Goal: Information Seeking & Learning: Find specific page/section

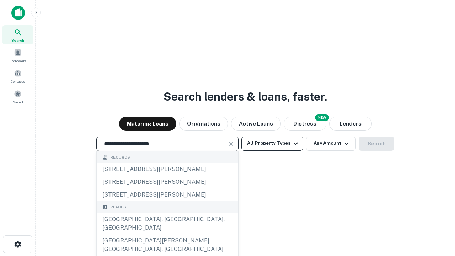
click at [167, 234] on div "[GEOGRAPHIC_DATA], [GEOGRAPHIC_DATA], [GEOGRAPHIC_DATA]" at bounding box center [168, 223] width 142 height 21
click at [272, 143] on button "All Property Types" at bounding box center [272, 144] width 62 height 14
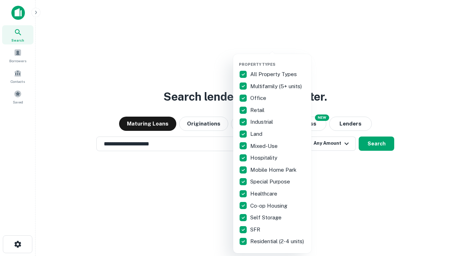
type input "**********"
click at [278, 60] on button "button" at bounding box center [278, 60] width 78 height 0
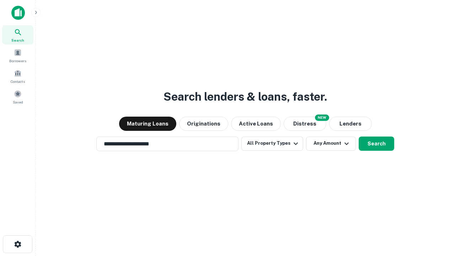
scroll to position [11, 0]
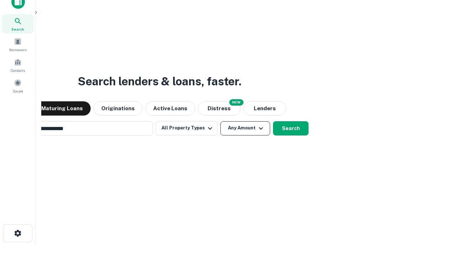
click at [220, 121] on button "Any Amount" at bounding box center [245, 128] width 50 height 14
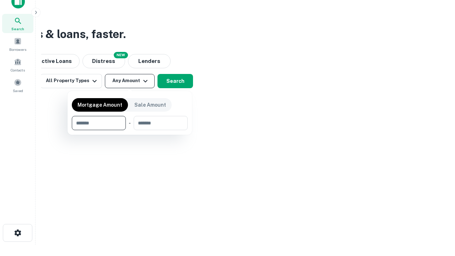
type input "*******"
click at [130, 130] on button "button" at bounding box center [130, 130] width 116 height 0
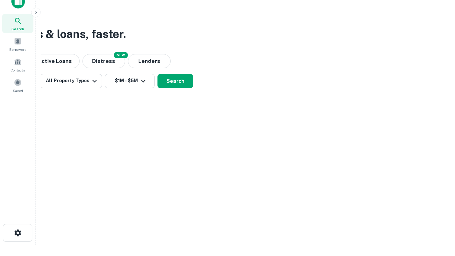
scroll to position [4, 131]
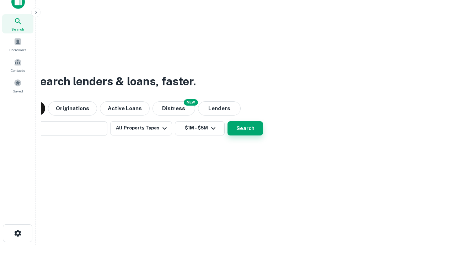
click at [228, 121] on button "Search" at bounding box center [246, 128] width 36 height 14
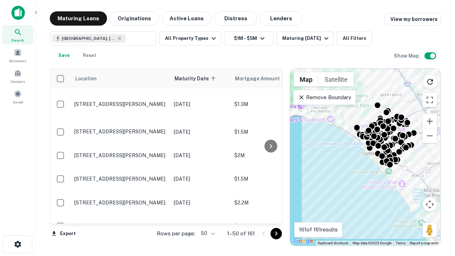
click at [207, 233] on body "Search Borrowers Contacts Saved Maturing Loans Originations Active Loans Distre…" at bounding box center [227, 128] width 455 height 256
click at [207, 216] on li "25" at bounding box center [207, 215] width 21 height 13
